Goal: Book appointment/travel/reservation

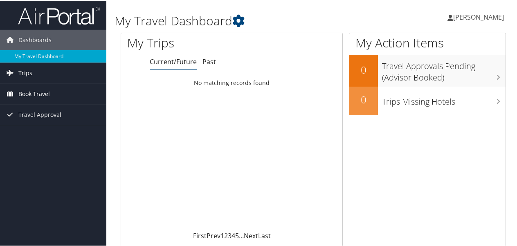
click at [31, 90] on span "Book Travel" at bounding box center [34, 93] width 32 height 20
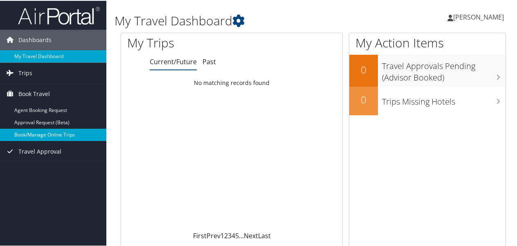
click at [54, 129] on link "Book/Manage Online Trips" at bounding box center [53, 134] width 106 height 12
